Goal: Transaction & Acquisition: Book appointment/travel/reservation

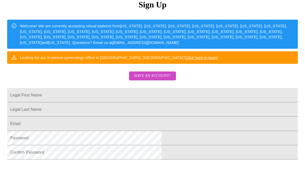
click at [154, 79] on span "Have an account?" at bounding box center [152, 76] width 37 height 6
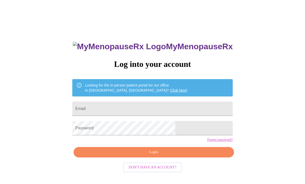
click at [119, 109] on input "Email" at bounding box center [152, 109] width 160 height 14
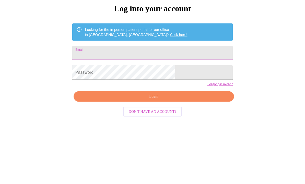
type input "[EMAIL_ADDRESS][DOMAIN_NAME]"
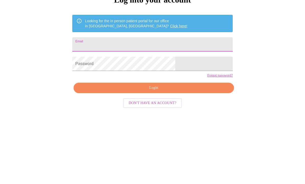
type input "nyeagher@gmail.com"
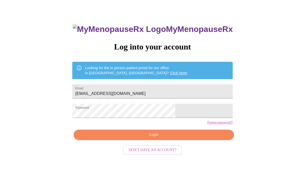
click at [158, 138] on span "Login" at bounding box center [153, 135] width 149 height 6
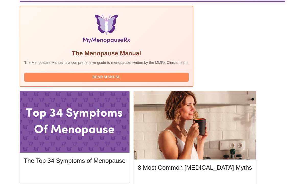
scroll to position [170, 0]
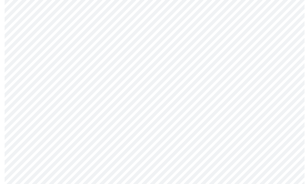
scroll to position [1505, 0]
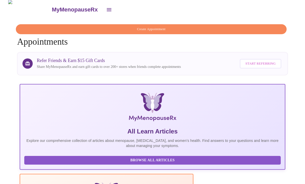
scroll to position [1, 0]
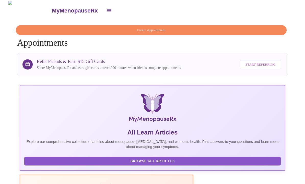
click at [91, 27] on span "Create Appointment" at bounding box center [151, 30] width 259 height 6
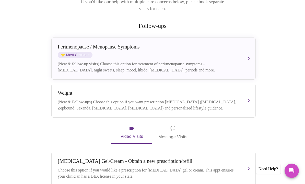
scroll to position [78, 0]
click at [133, 69] on button "Perimenopause / Menopause Symptoms ⭐ Most Common (New & follow-up visits) Choos…" at bounding box center [153, 59] width 204 height 42
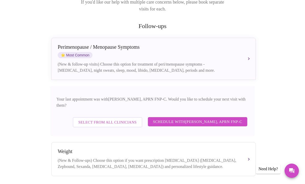
click at [171, 118] on span "Schedule with Kelly Perisin, APRN FNP-C" at bounding box center [197, 121] width 89 height 7
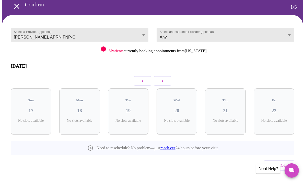
click at [164, 78] on icon "button" at bounding box center [162, 81] width 6 height 6
click at [163, 76] on button "button" at bounding box center [162, 81] width 17 height 10
click at [143, 76] on button "button" at bounding box center [142, 81] width 17 height 10
click at [268, 119] on div "6 Slots Left ( 6 Total)" at bounding box center [274, 122] width 32 height 7
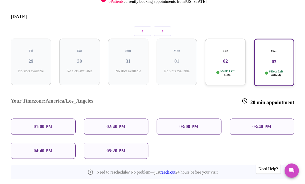
scroll to position [72, 0]
click at [228, 58] on h3 "02" at bounding box center [225, 61] width 32 height 6
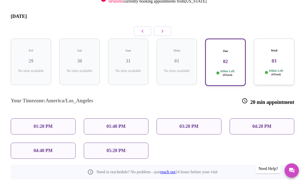
click at [108, 143] on div "05:20 PM" at bounding box center [116, 151] width 65 height 16
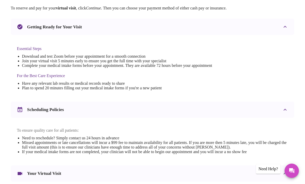
scroll to position [173, 0]
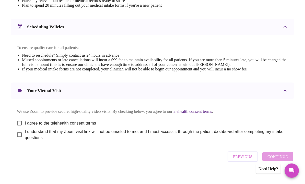
click at [16, 129] on input "I agree to the telehealth consent terms" at bounding box center [19, 123] width 11 height 11
checkbox input "true"
click at [16, 140] on input "I understand that my Zoom visit link will not be emailed to me, and I must acce…" at bounding box center [19, 134] width 11 height 11
checkbox input "true"
click at [269, 161] on button "Continue" at bounding box center [277, 156] width 31 height 9
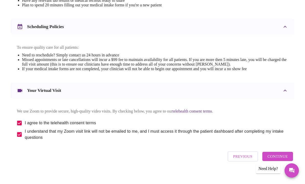
scroll to position [13, 0]
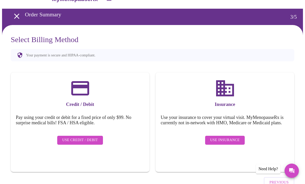
click at [220, 140] on span "Use Insurance" at bounding box center [224, 140] width 29 height 6
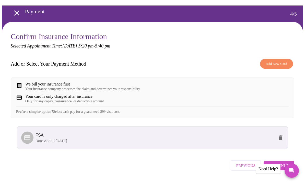
scroll to position [17, 0]
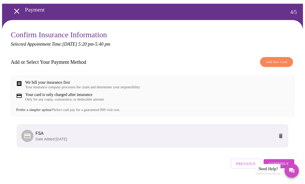
click at [274, 167] on span "Continue" at bounding box center [279, 164] width 20 height 7
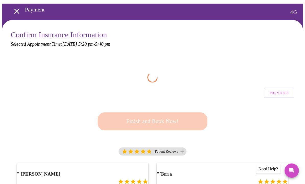
scroll to position [18, 0]
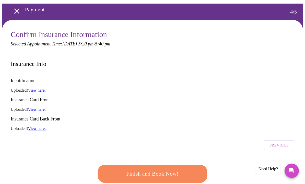
click at [185, 169] on span "Finish and Book Now!" at bounding box center [152, 174] width 96 height 10
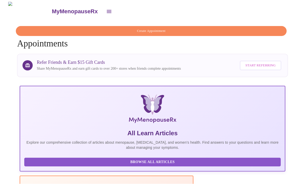
scroll to position [0, 0]
